Goal: Information Seeking & Learning: Learn about a topic

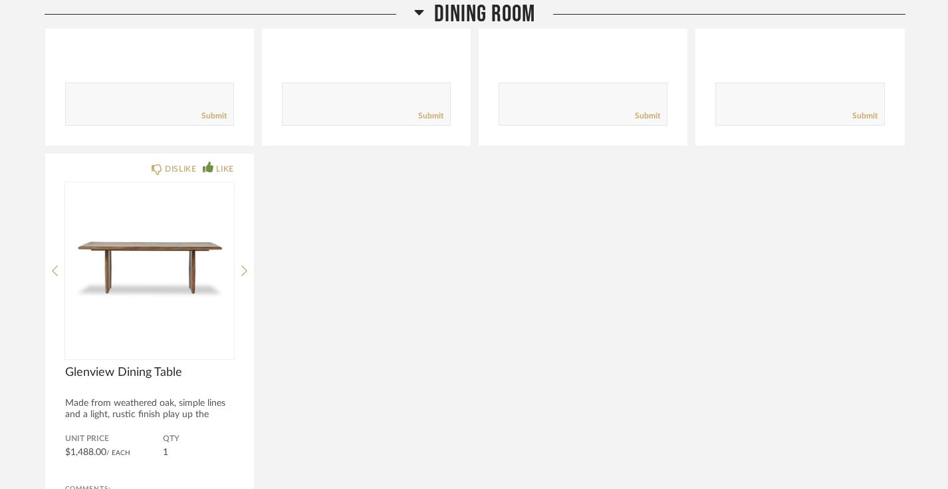
scroll to position [593, 0]
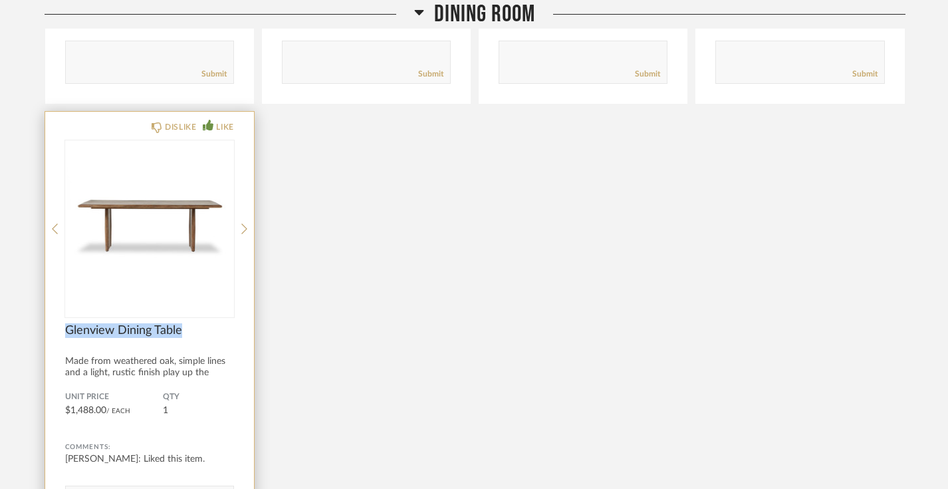
drag, startPoint x: 194, startPoint y: 335, endPoint x: 65, endPoint y: 329, distance: 129.2
click at [65, 329] on span "Glenview Dining Table" at bounding box center [149, 330] width 169 height 15
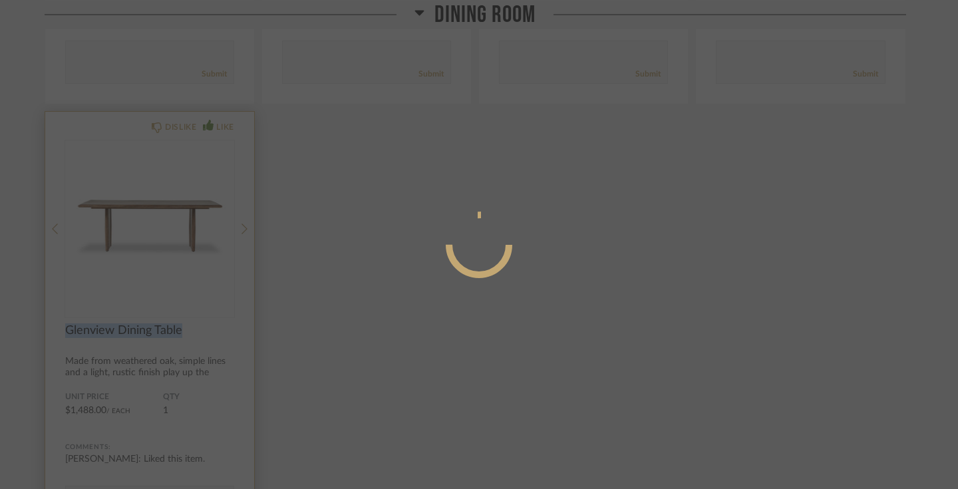
copy span "Glenview Dining Table"
click at [420, 321] on div at bounding box center [479, 244] width 958 height 489
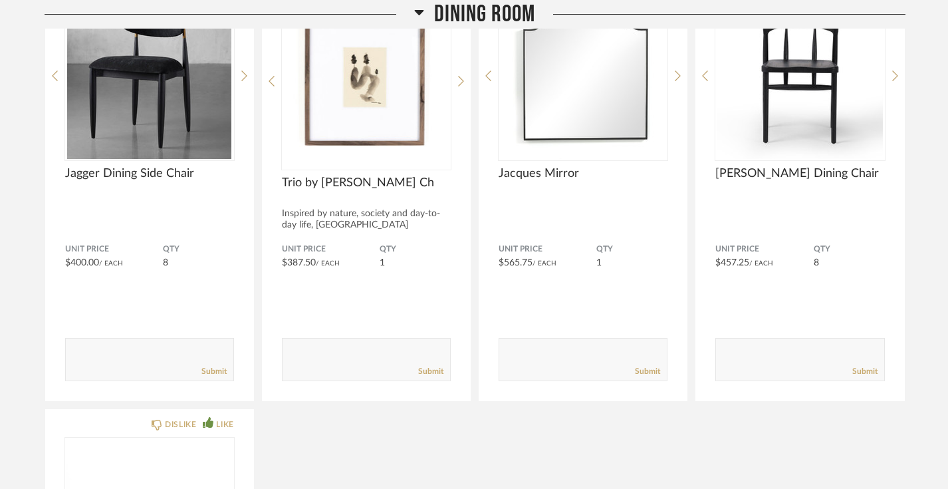
scroll to position [284, 0]
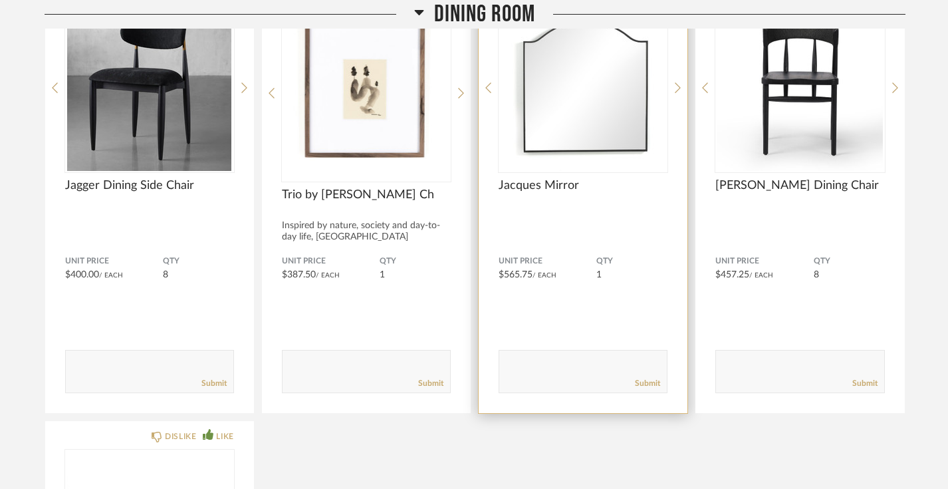
click at [556, 178] on div "DISLIKE LIKE [PERSON_NAME] Mirror Unit Price $565.75 / Each QTY 1 Comments: Sub…" at bounding box center [583, 194] width 209 height 437
click at [553, 184] on span "Jacques Mirror" at bounding box center [583, 185] width 169 height 15
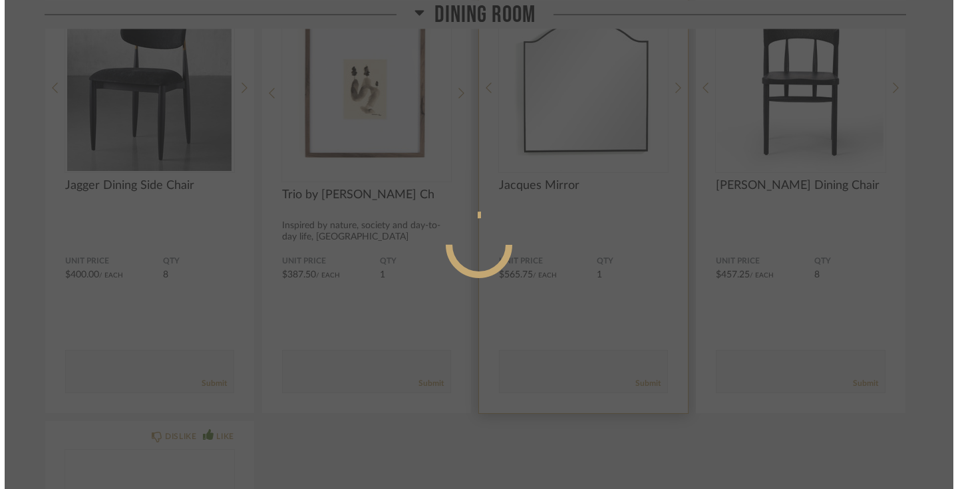
scroll to position [0, 0]
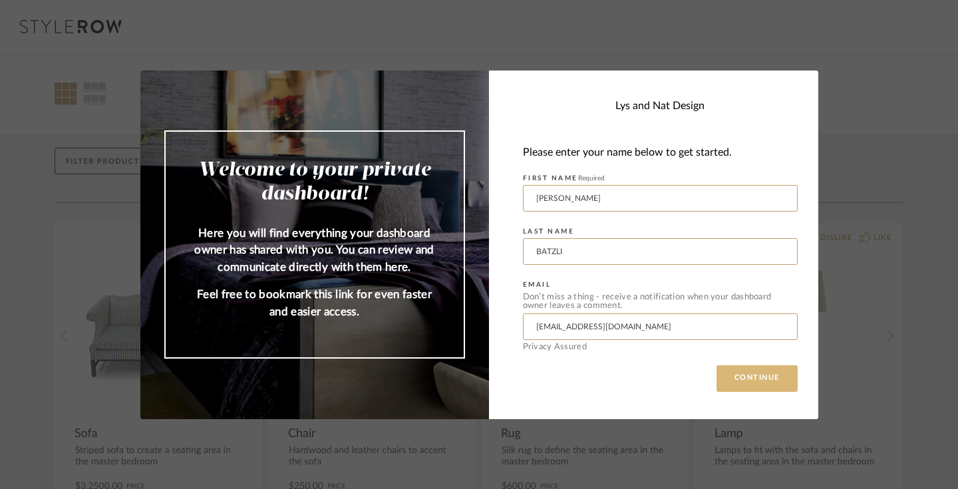
click at [762, 378] on button "CONTINUE" at bounding box center [756, 378] width 81 height 27
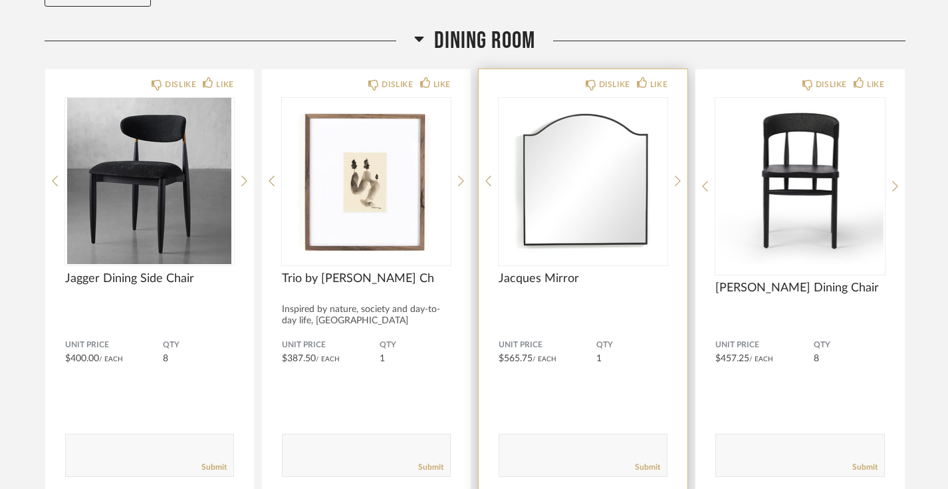
scroll to position [202, 0]
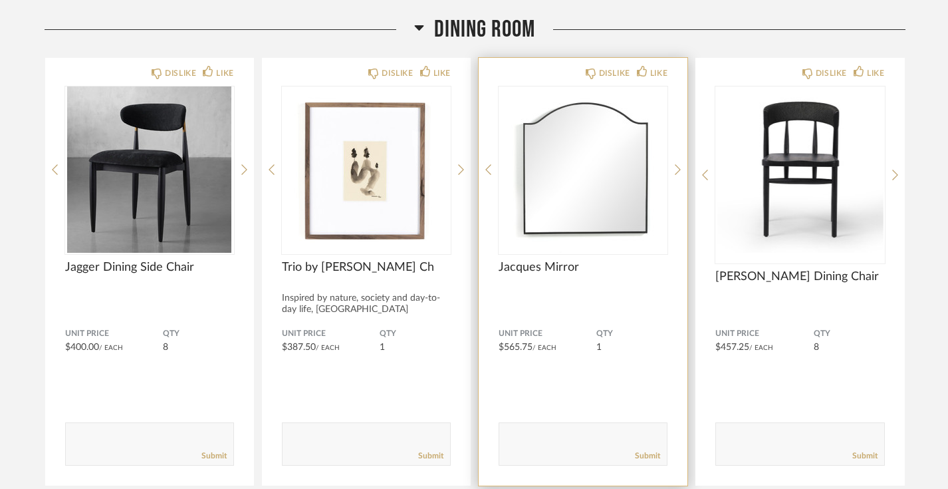
click at [555, 268] on span "Jacques Mirror" at bounding box center [583, 267] width 169 height 15
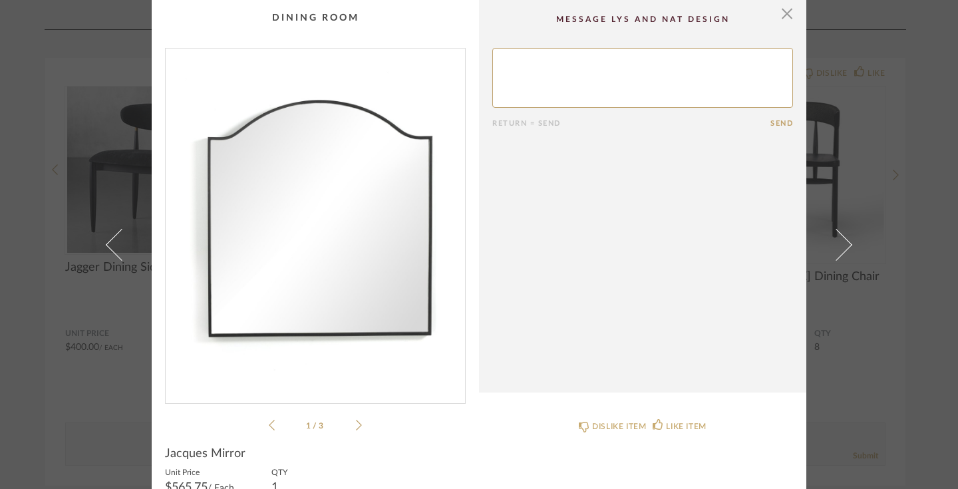
scroll to position [70, 0]
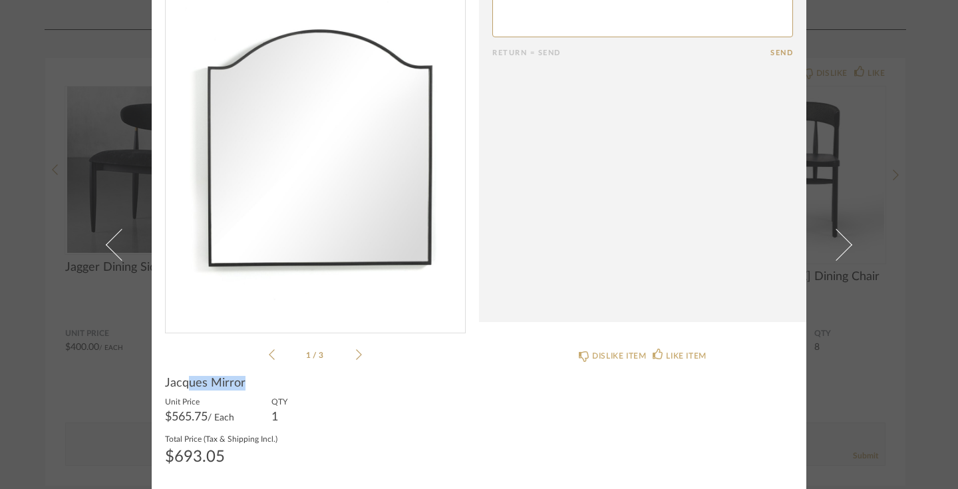
drag, startPoint x: 251, startPoint y: 382, endPoint x: 182, endPoint y: 380, distance: 69.9
click at [182, 380] on div "Jacques Mirror" at bounding box center [315, 383] width 301 height 15
click at [314, 392] on product-name "Jacques Mirror" at bounding box center [315, 386] width 301 height 20
drag, startPoint x: 249, startPoint y: 381, endPoint x: 141, endPoint y: 381, distance: 108.4
click at [141, 380] on div "× 1 / 3 Return = Send Send Jacques Mirror Unit Price $565.75 / Each QTY 1 Total…" at bounding box center [479, 209] width 766 height 559
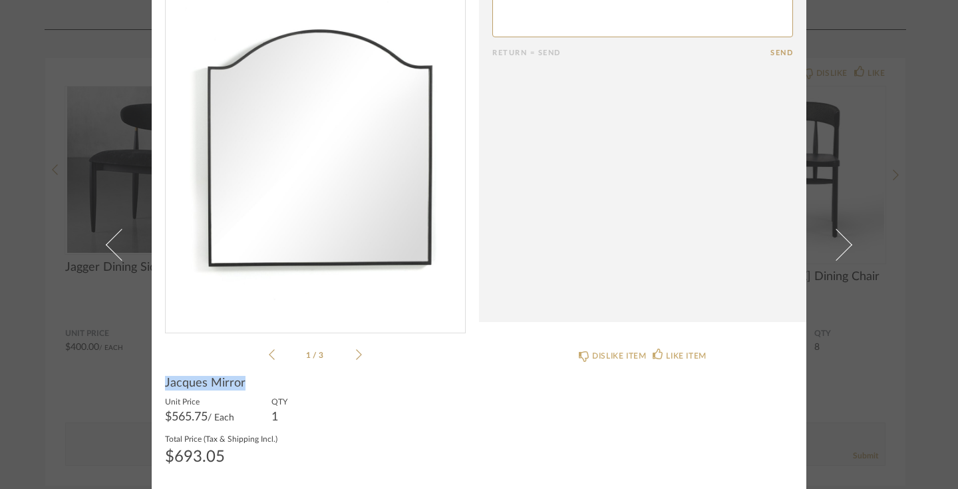
copy span "Jacques Mirror"
click at [492, 346] on div "DISLIKE ITEM LIKE ITEM" at bounding box center [642, 354] width 301 height 37
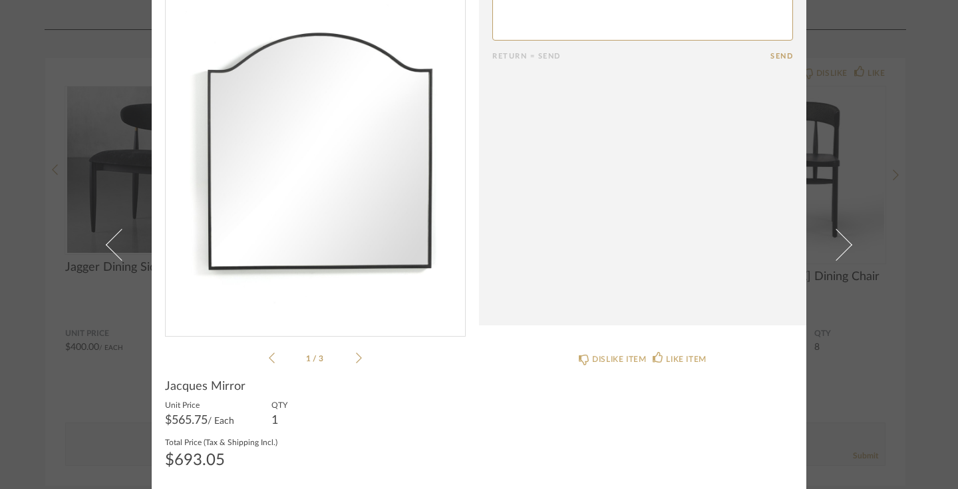
click at [359, 359] on div "1 / 3" at bounding box center [315, 173] width 301 height 385
click at [349, 354] on li "1 / 3" at bounding box center [315, 358] width 81 height 16
click at [356, 356] on icon at bounding box center [359, 357] width 6 height 11
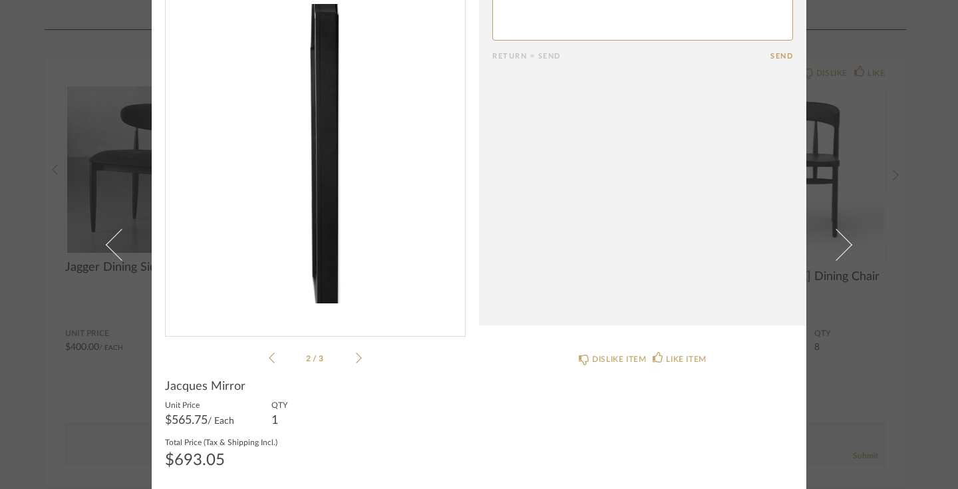
click at [356, 356] on icon at bounding box center [359, 357] width 6 height 11
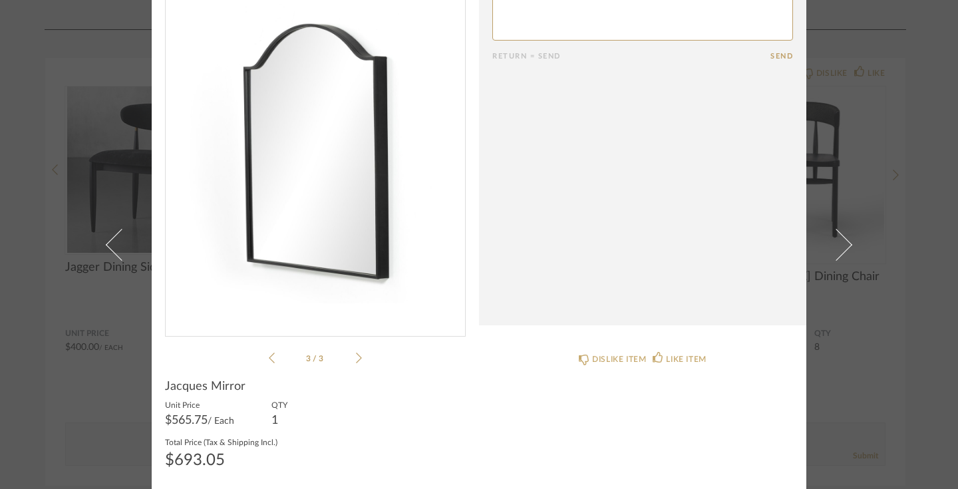
click at [356, 356] on icon at bounding box center [359, 357] width 6 height 11
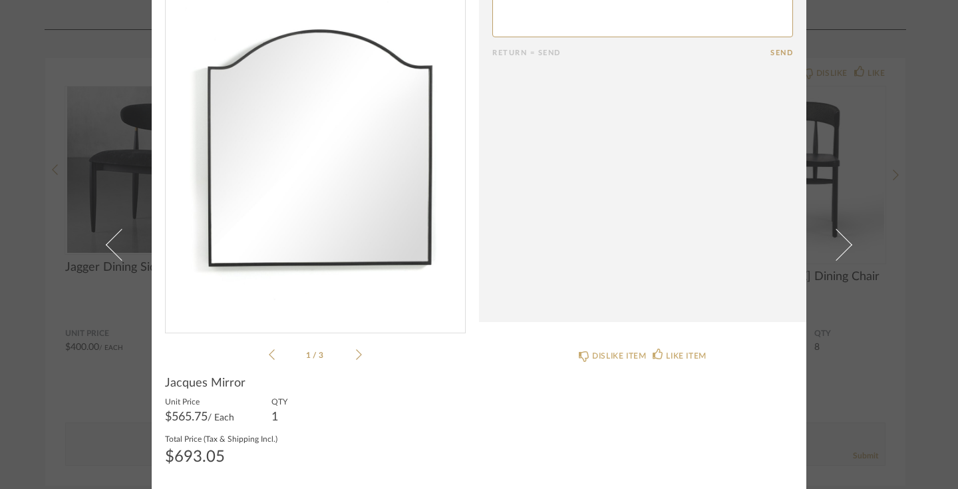
scroll to position [0, 0]
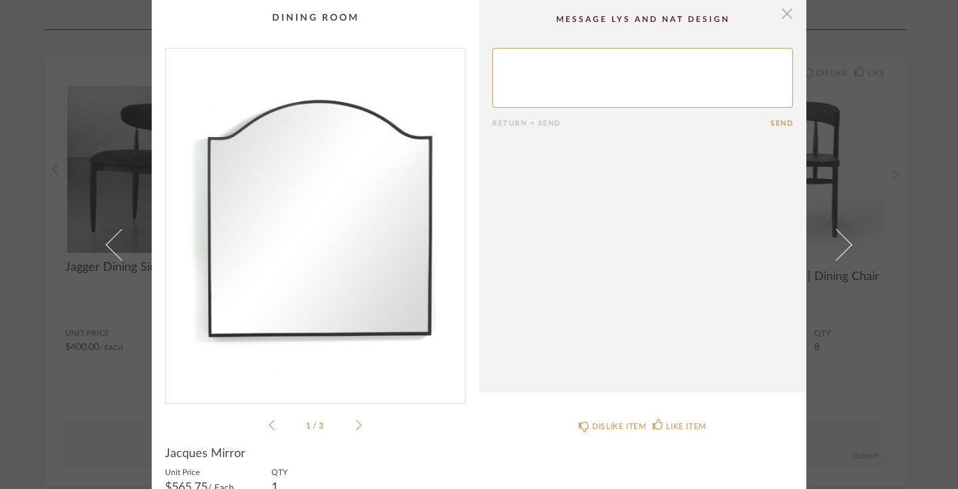
click at [781, 14] on span "button" at bounding box center [786, 13] width 27 height 27
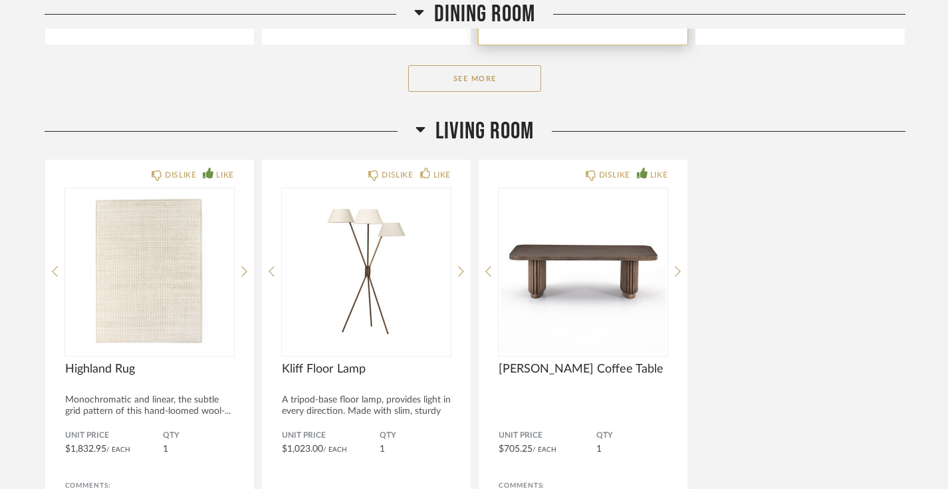
scroll to position [644, 0]
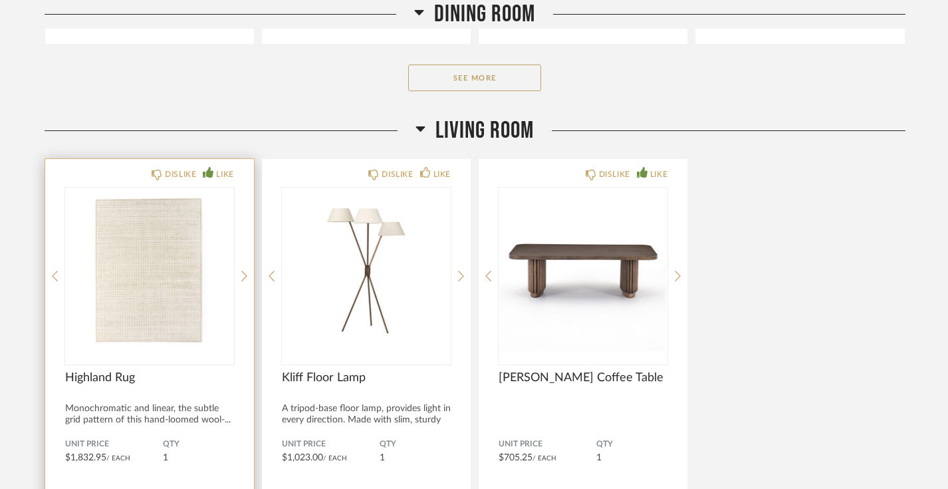
click at [0, 0] on img at bounding box center [0, 0] width 0 height 0
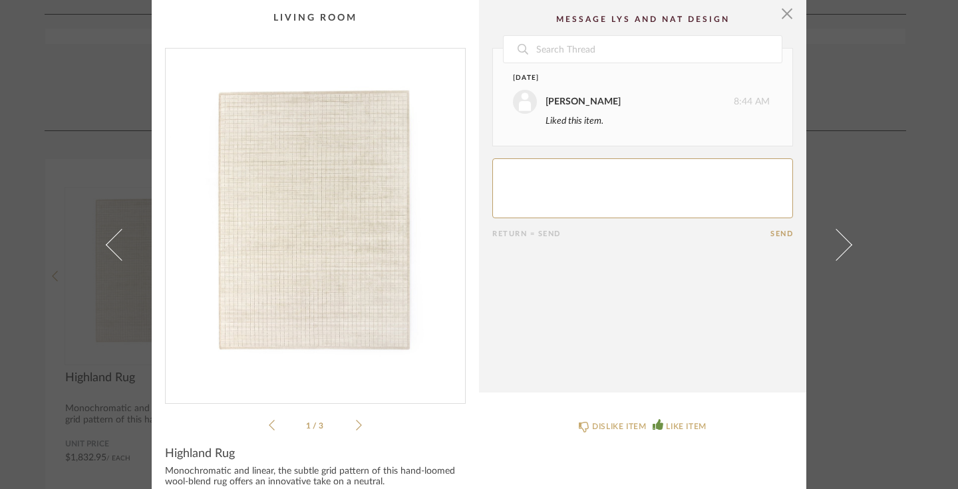
scroll to position [102, 0]
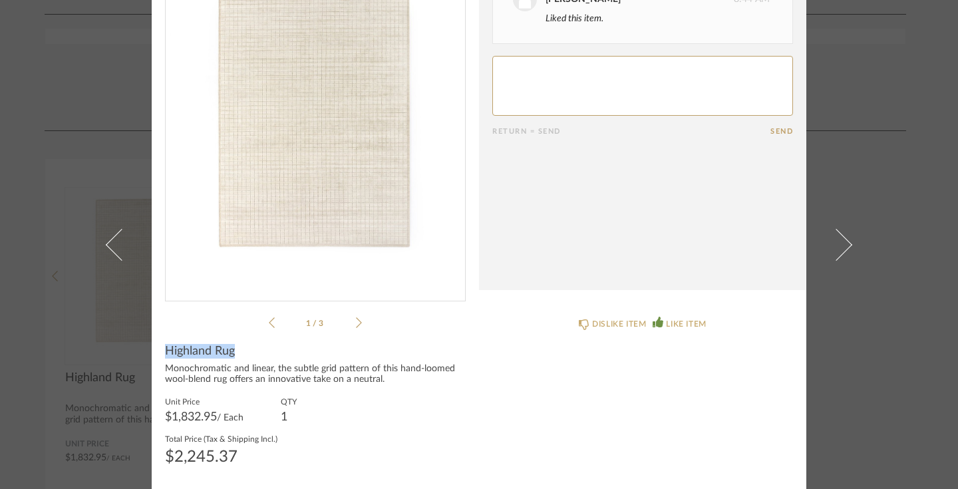
drag, startPoint x: 237, startPoint y: 356, endPoint x: 160, endPoint y: 351, distance: 77.3
click at [165, 351] on div "Highland Rug" at bounding box center [315, 351] width 301 height 15
copy span "Highland Rug"
